Goal: Transaction & Acquisition: Subscribe to service/newsletter

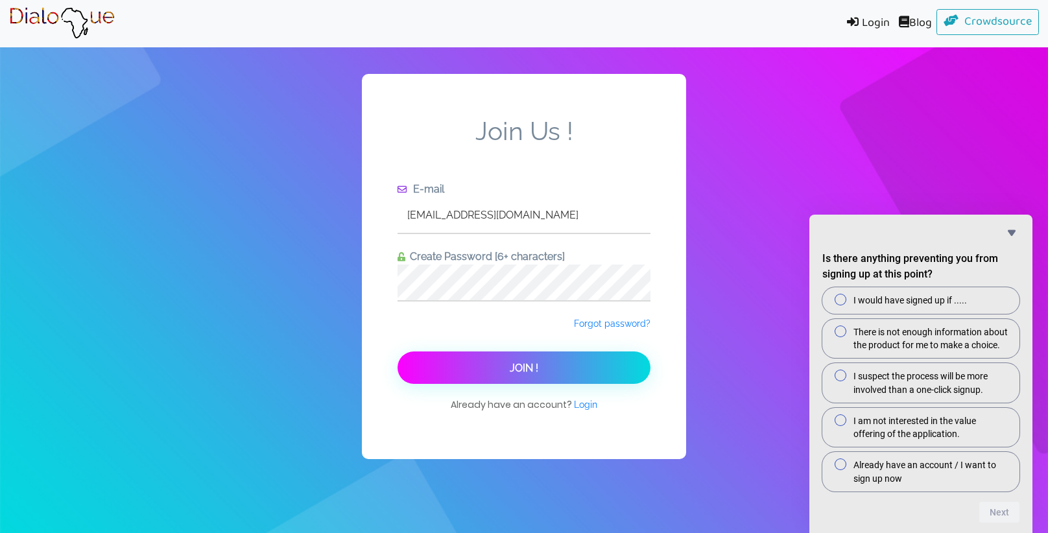
click at [508, 370] on button "Join !" at bounding box center [524, 368] width 253 height 32
click at [636, 372] on button "Join !" at bounding box center [524, 368] width 253 height 32
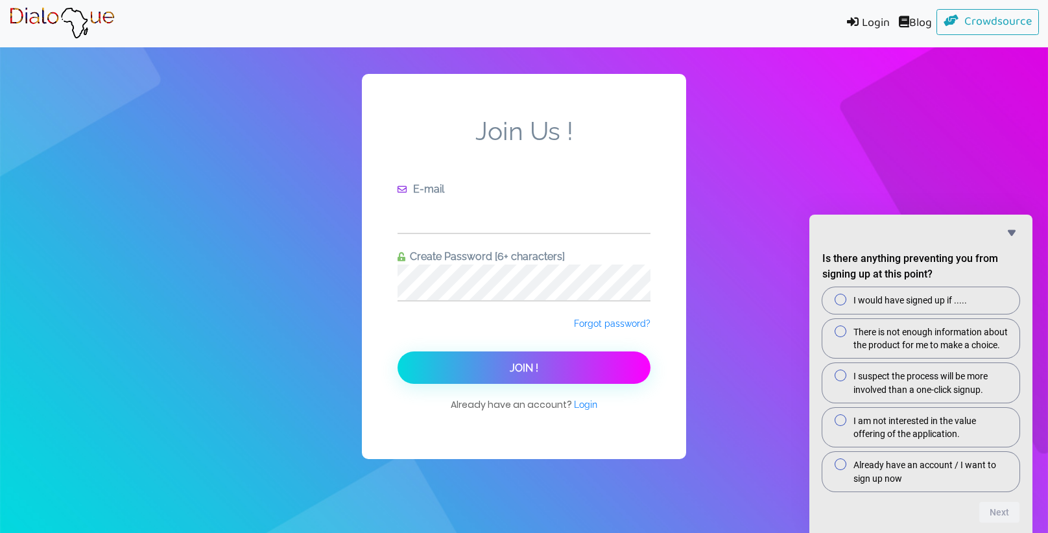
click at [448, 219] on input "text" at bounding box center [524, 215] width 253 height 36
type input "[EMAIL_ADDRESS][DOMAIN_NAME]"
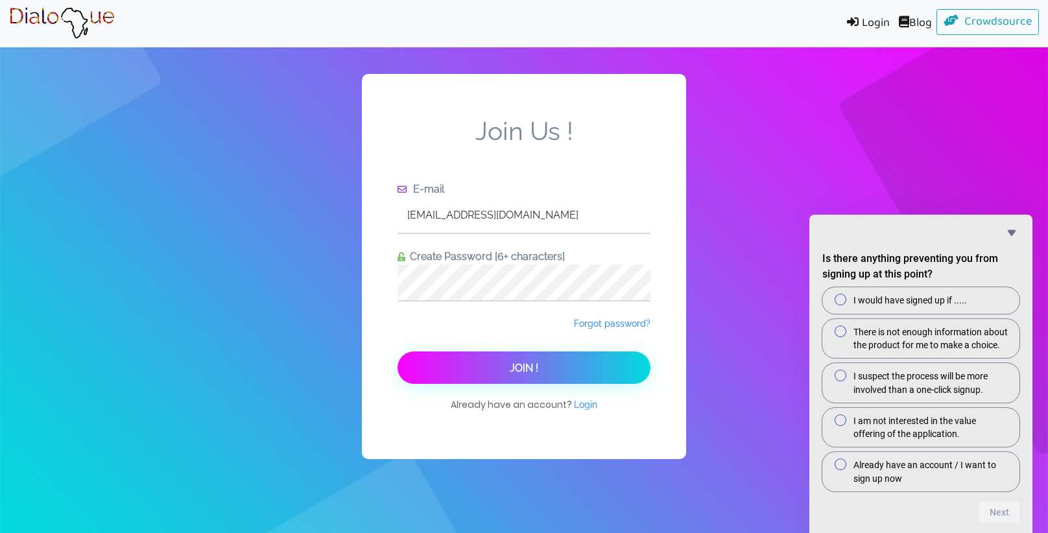
click at [510, 364] on span "Join !" at bounding box center [524, 368] width 29 height 12
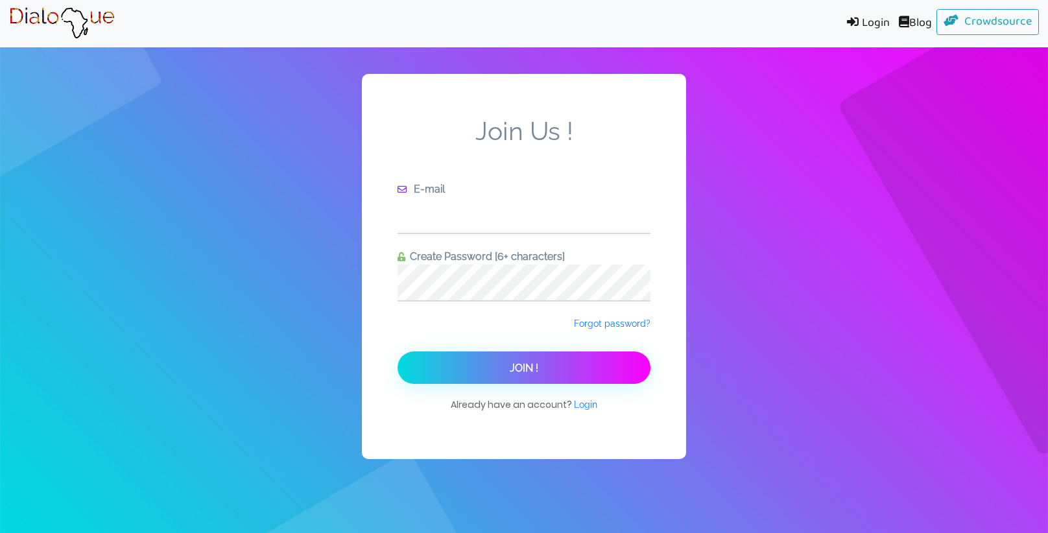
click at [525, 222] on input "text" at bounding box center [524, 215] width 253 height 36
type input "[EMAIL_ADDRESS][DOMAIN_NAME]"
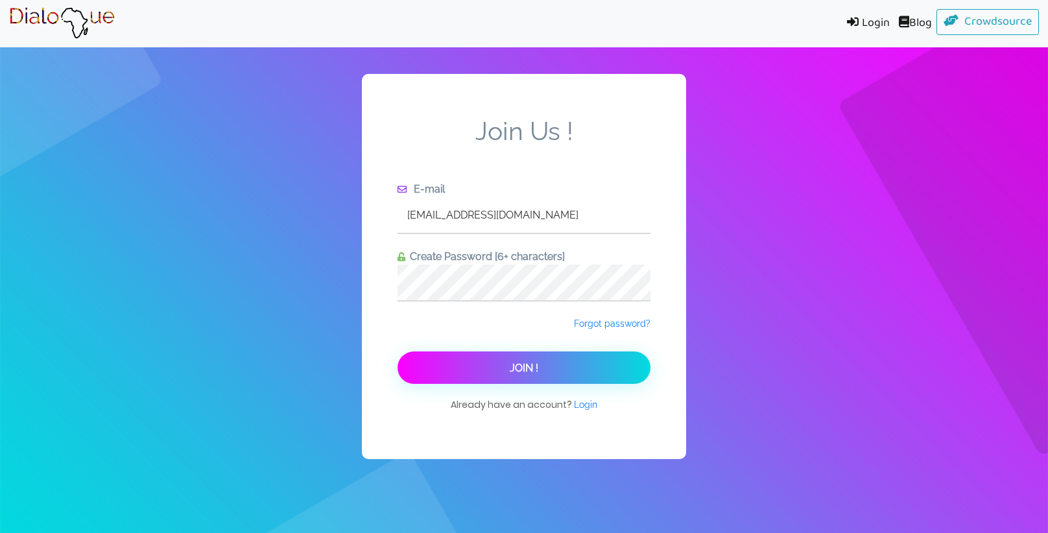
click at [503, 359] on button "Join !" at bounding box center [524, 368] width 253 height 32
